Goal: Information Seeking & Learning: Learn about a topic

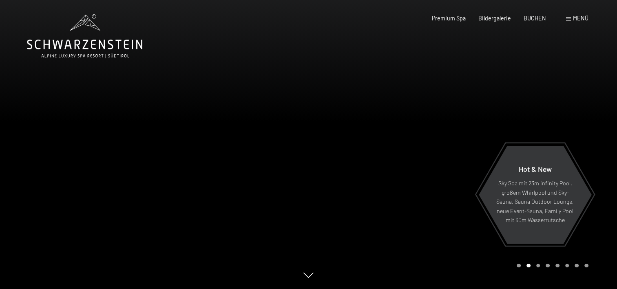
click at [569, 17] on div "Menü" at bounding box center [577, 18] width 22 height 8
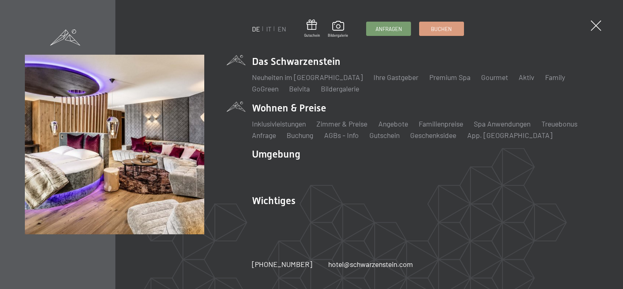
click at [284, 107] on li "Wohnen & Preise Inklusivleistungen Zimmer & Preise Liste Angebote Liste Familie…" at bounding box center [425, 120] width 346 height 39
click at [274, 108] on li "Wohnen & Preise Inklusivleistungen Zimmer & Preise Liste Angebote Liste Familie…" at bounding box center [425, 120] width 346 height 39
click at [336, 122] on link "Zimmer & Preise" at bounding box center [342, 123] width 51 height 9
